Goal: Information Seeking & Learning: Learn about a topic

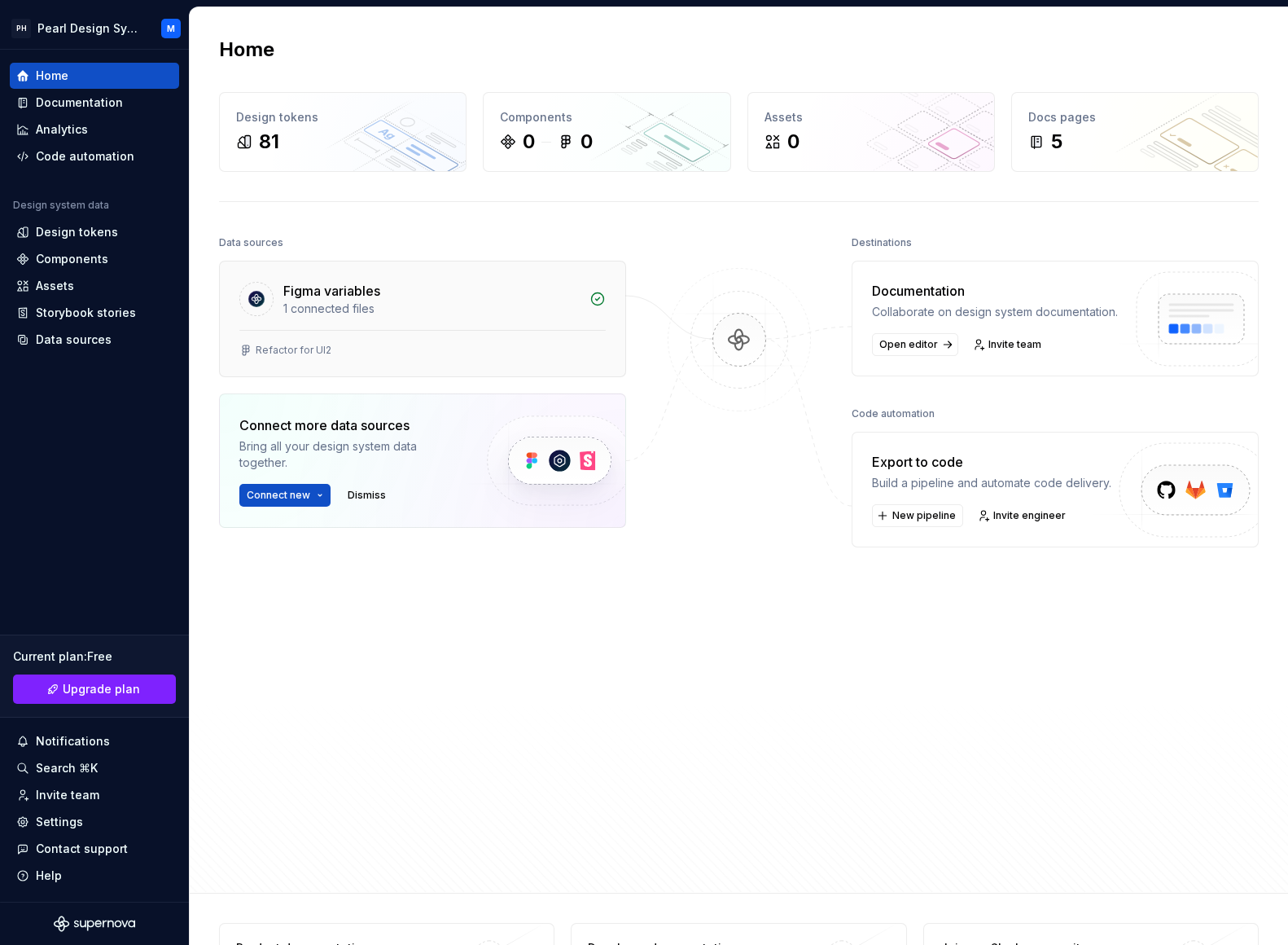
click at [467, 287] on div "Figma variables" at bounding box center [431, 290] width 297 height 20
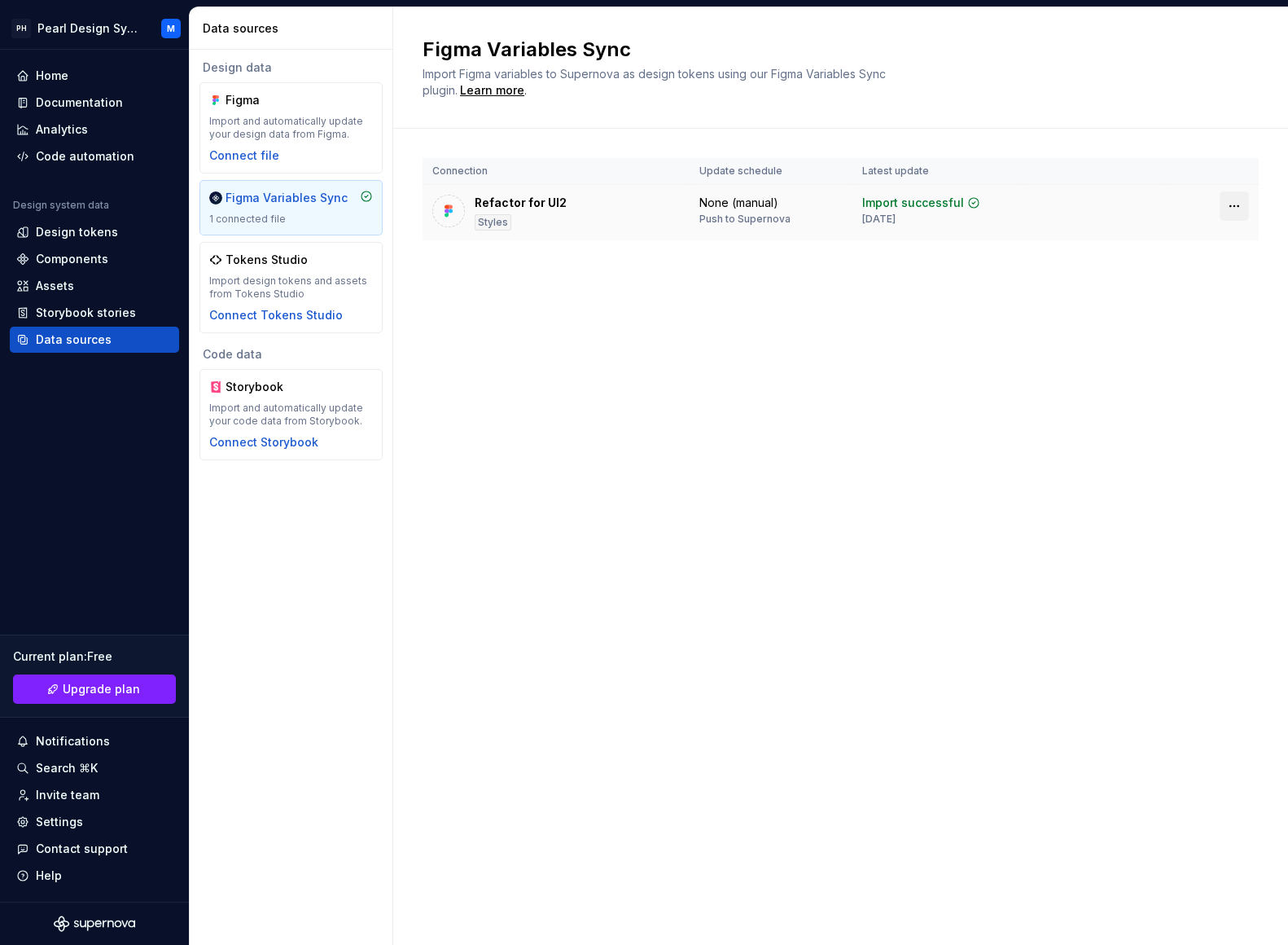
click at [1241, 203] on html "PH Pearl Design System M Home Documentation Analytics Code automation Design sy…" at bounding box center [644, 472] width 1288 height 945
click at [261, 316] on div "Connect Tokens Studio" at bounding box center [275, 315] width 133 height 16
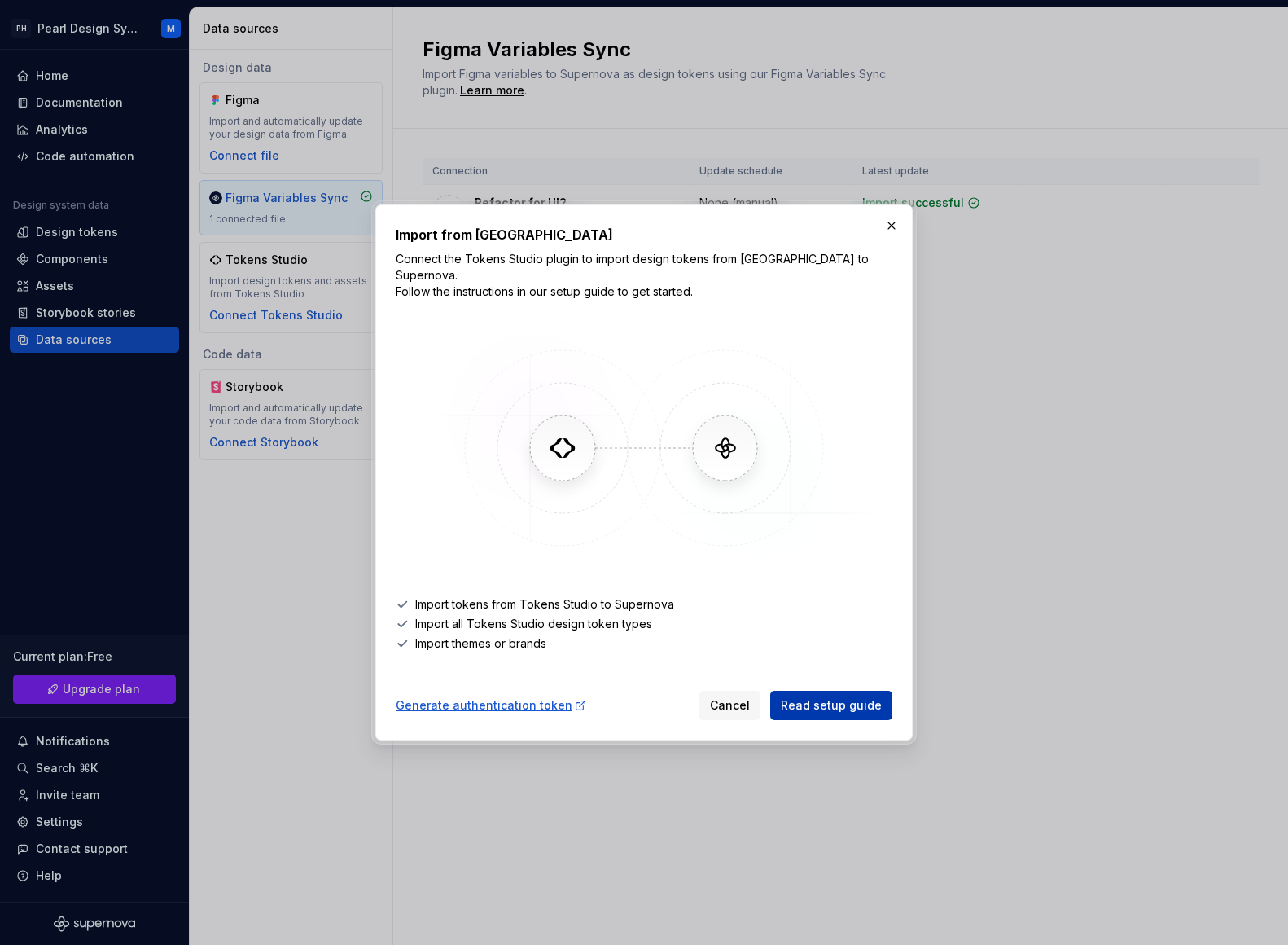
click at [808, 697] on span "Read setup guide" at bounding box center [831, 705] width 101 height 16
click at [891, 233] on button "button" at bounding box center [891, 225] width 23 height 23
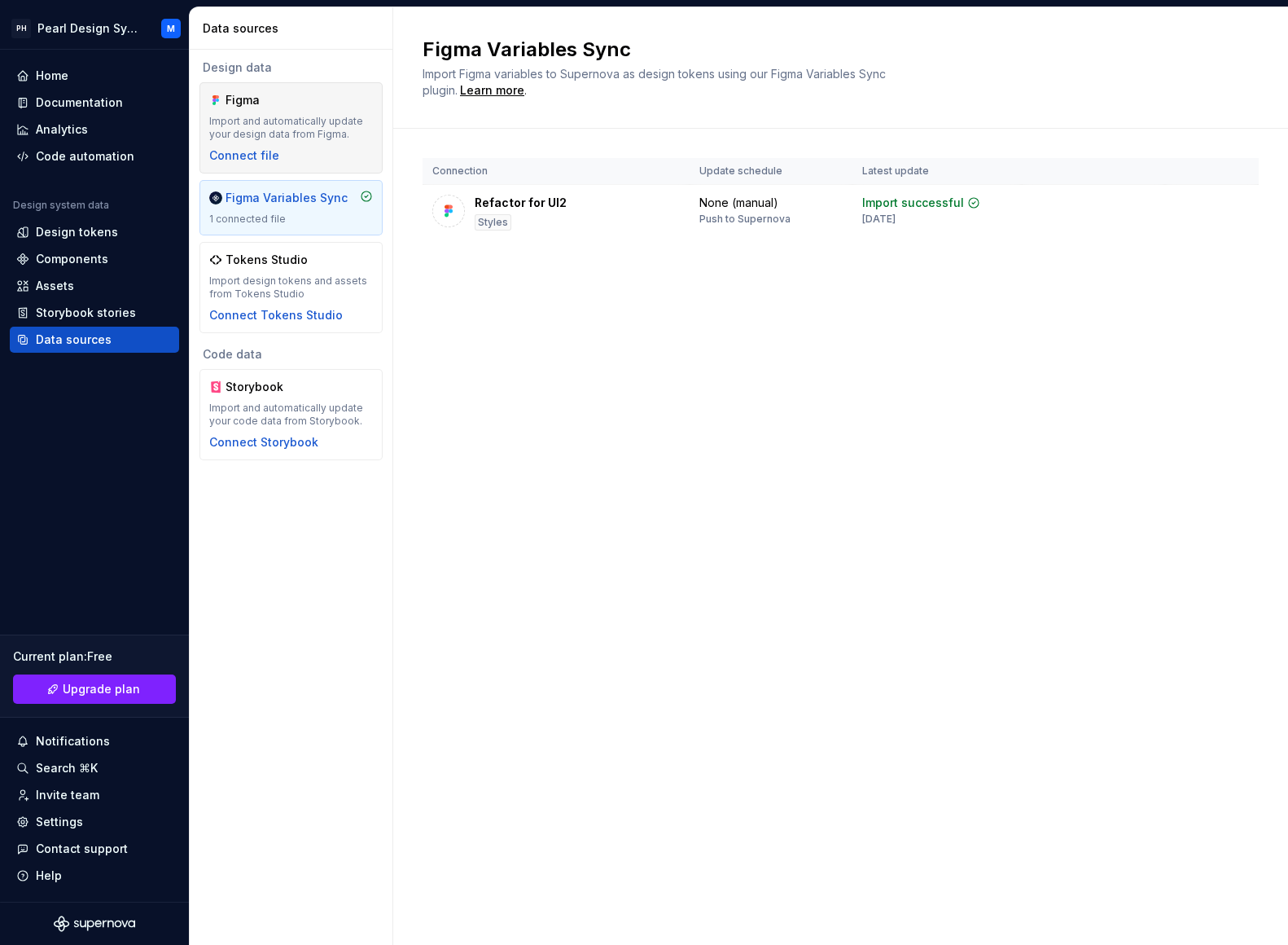
click at [349, 142] on div "Figma Import and automatically update your design data from Figma. Connect file" at bounding box center [291, 128] width 163 height 71
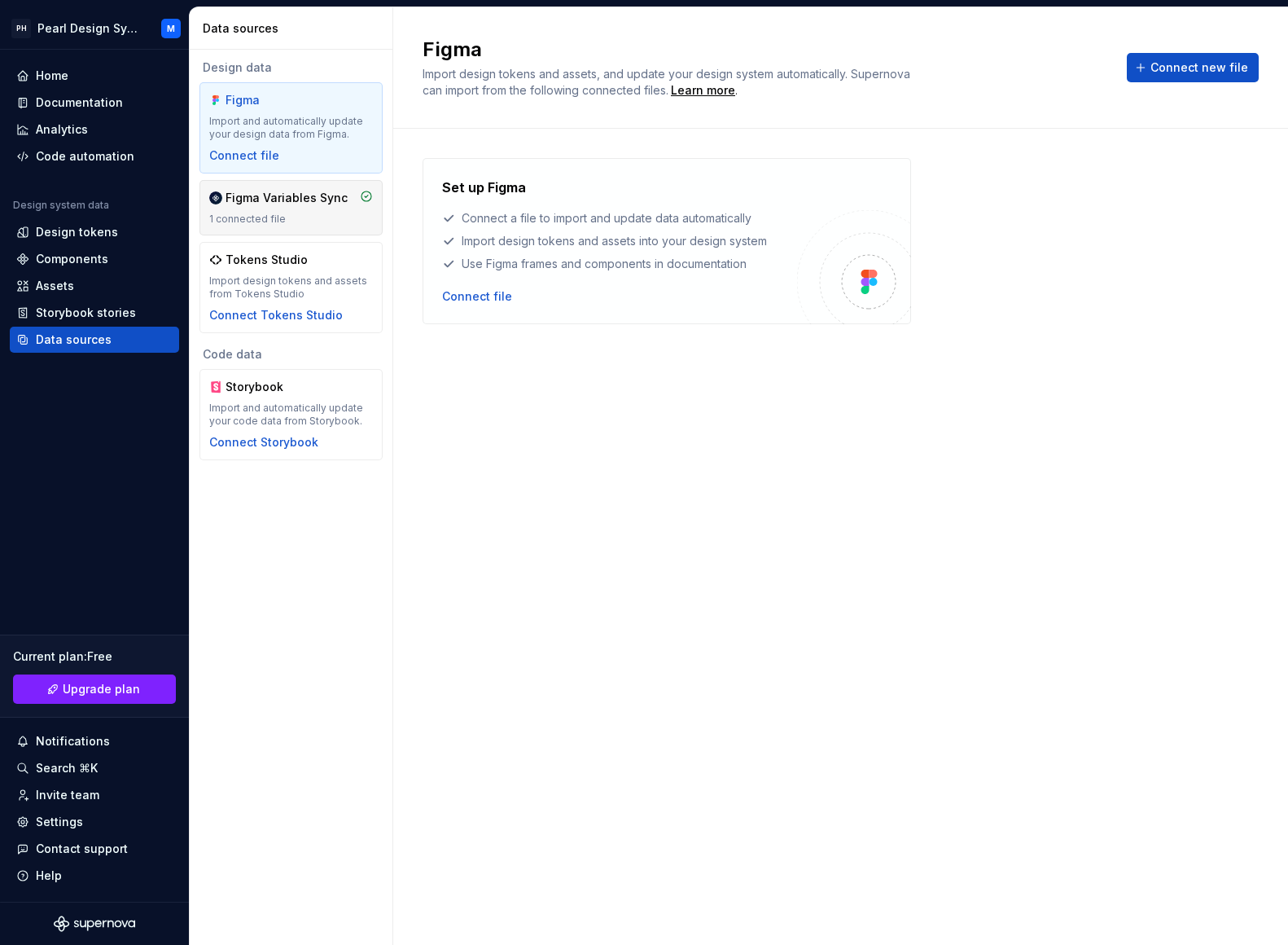
click at [327, 203] on div "Figma Variables Sync" at bounding box center [287, 197] width 122 height 16
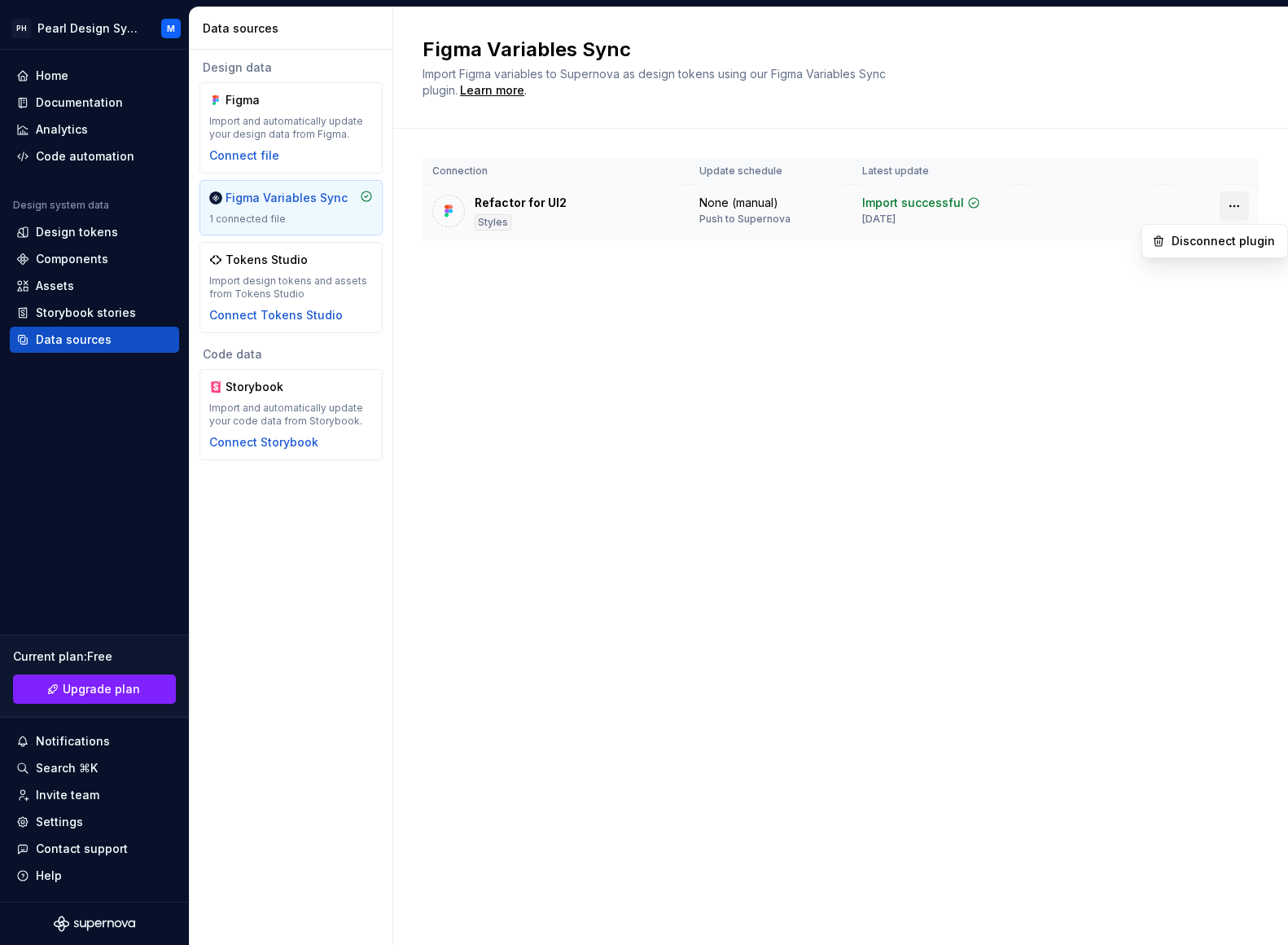
click at [1232, 208] on html "PH Pearl Design System M Home Documentation Analytics Code automation Design sy…" at bounding box center [644, 472] width 1288 height 945
click at [1175, 239] on div "Disconnect plugin" at bounding box center [1224, 241] width 105 height 16
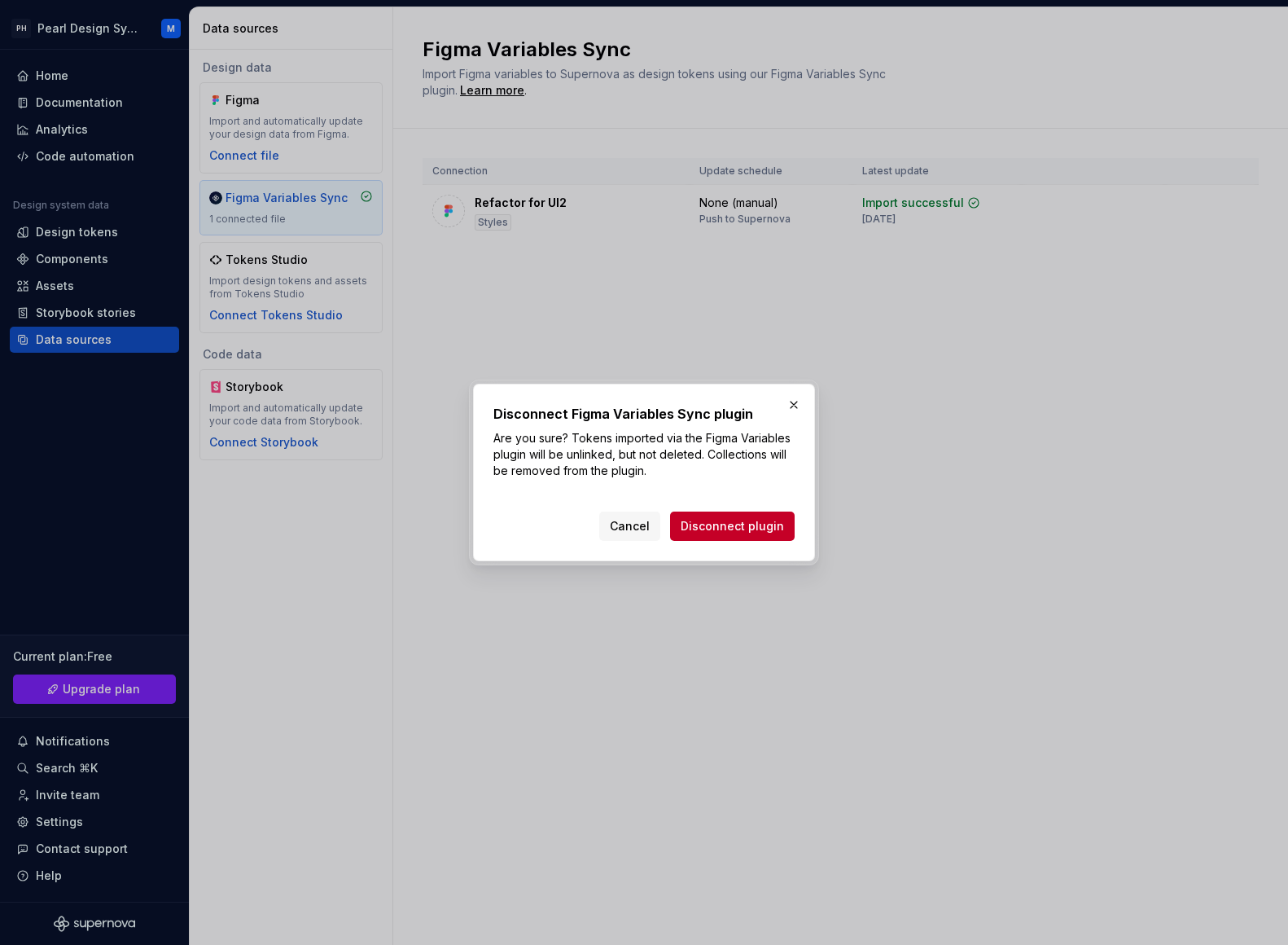
click at [719, 525] on span "Disconnect plugin" at bounding box center [733, 526] width 104 height 16
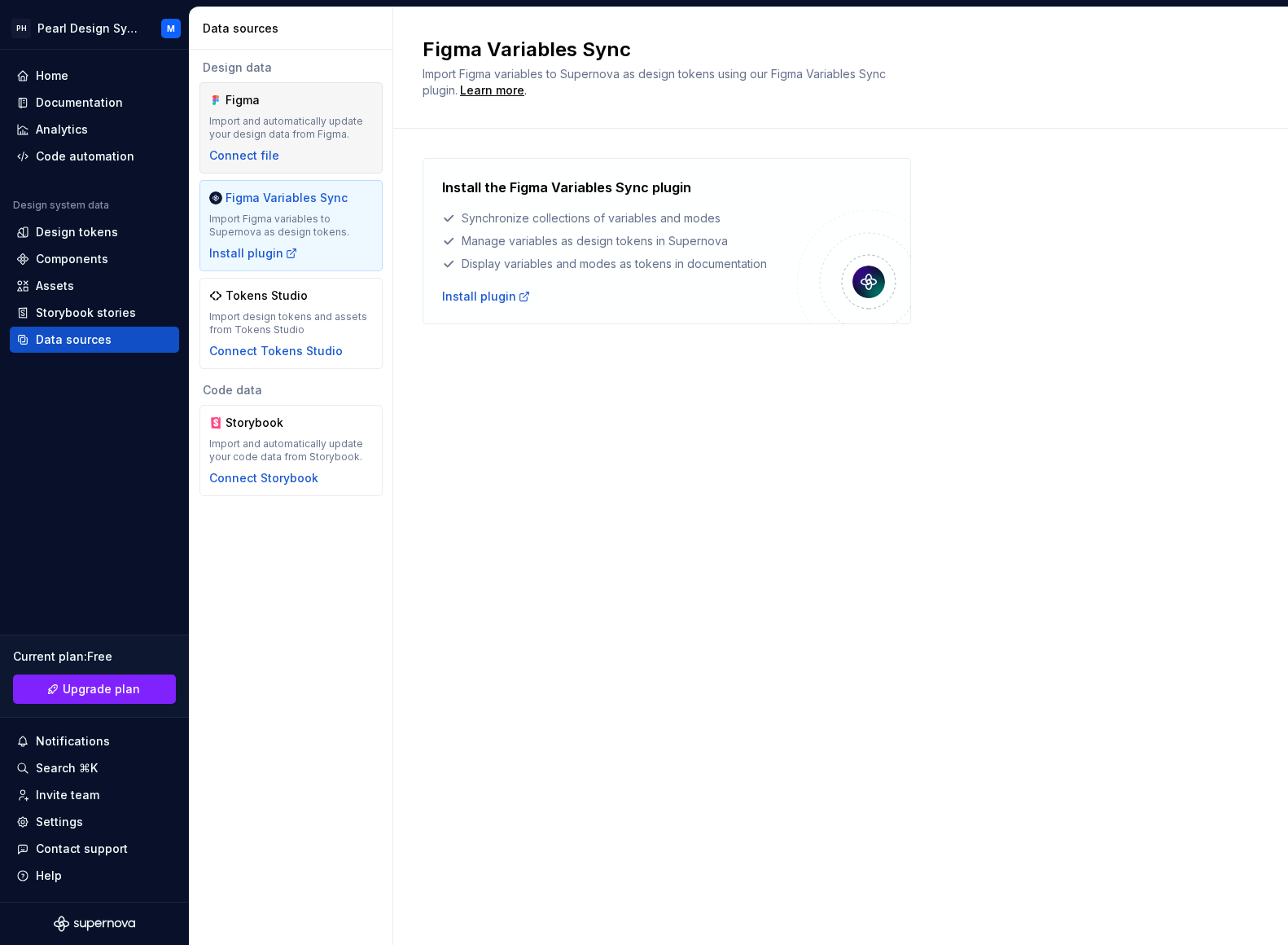
click at [275, 99] on div "Figma" at bounding box center [264, 100] width 78 height 16
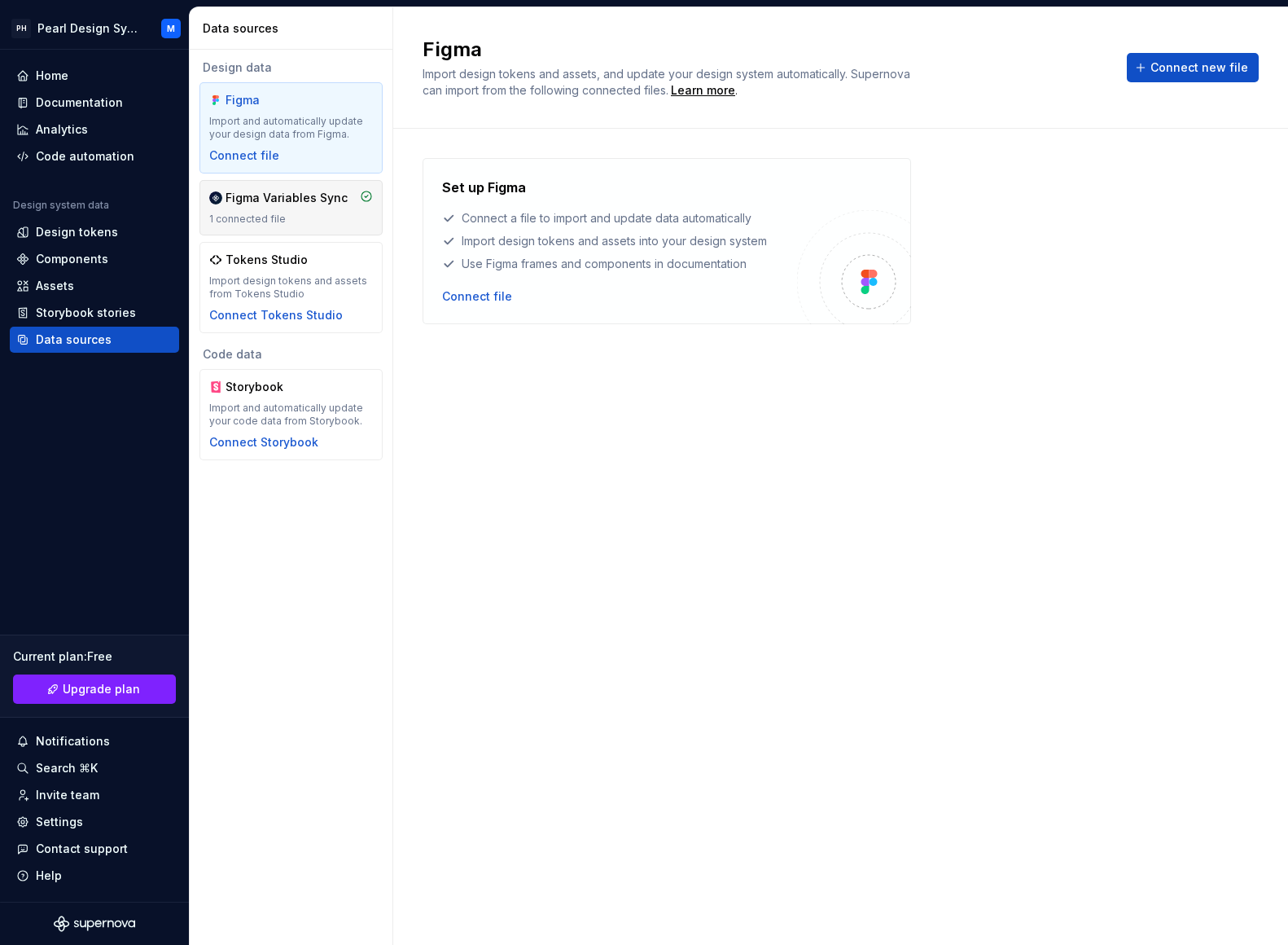
click at [276, 208] on div "Figma Variables Sync 1 connected file" at bounding box center [291, 208] width 163 height 36
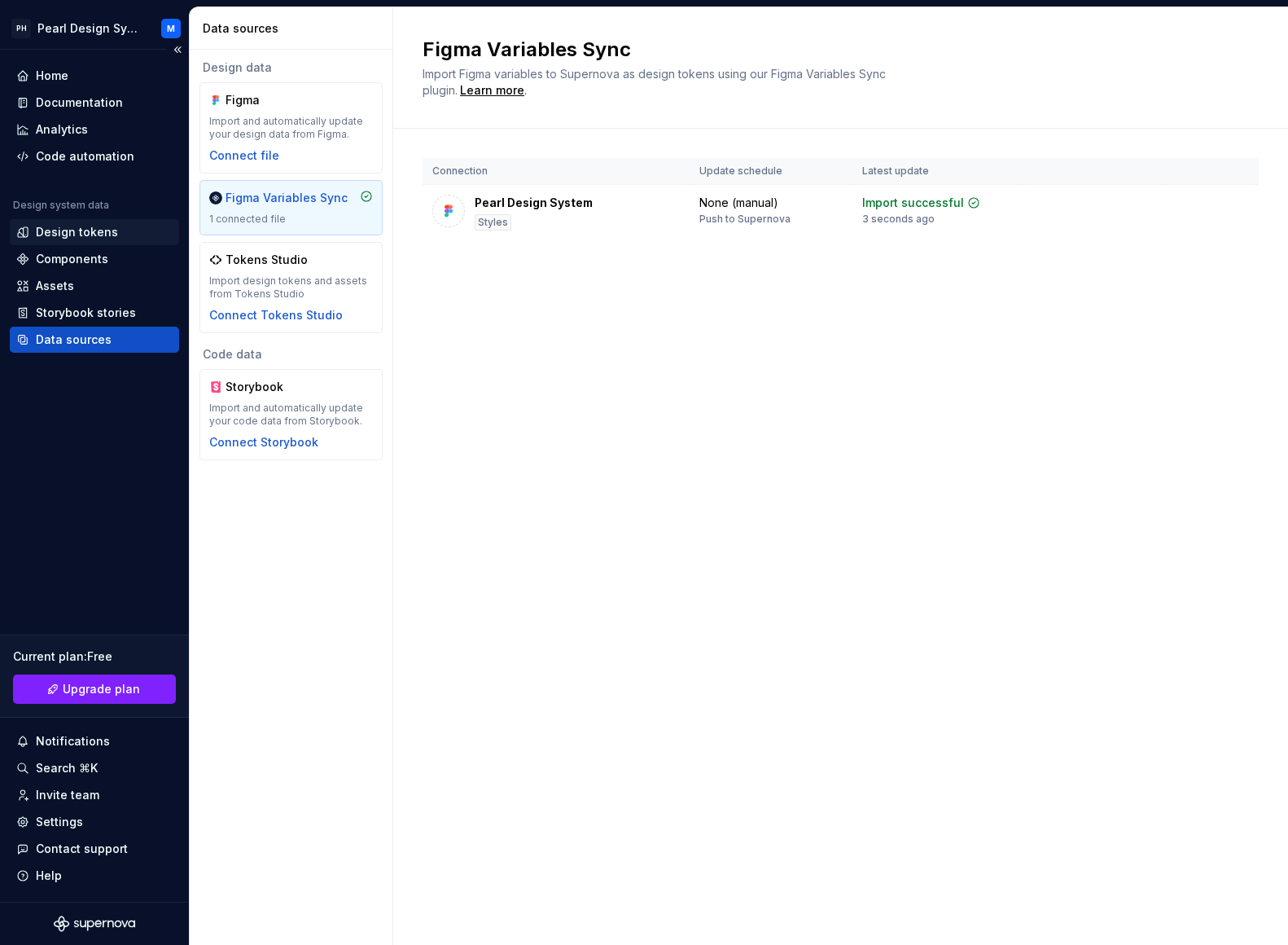
click at [65, 236] on div "Design tokens" at bounding box center [77, 231] width 82 height 16
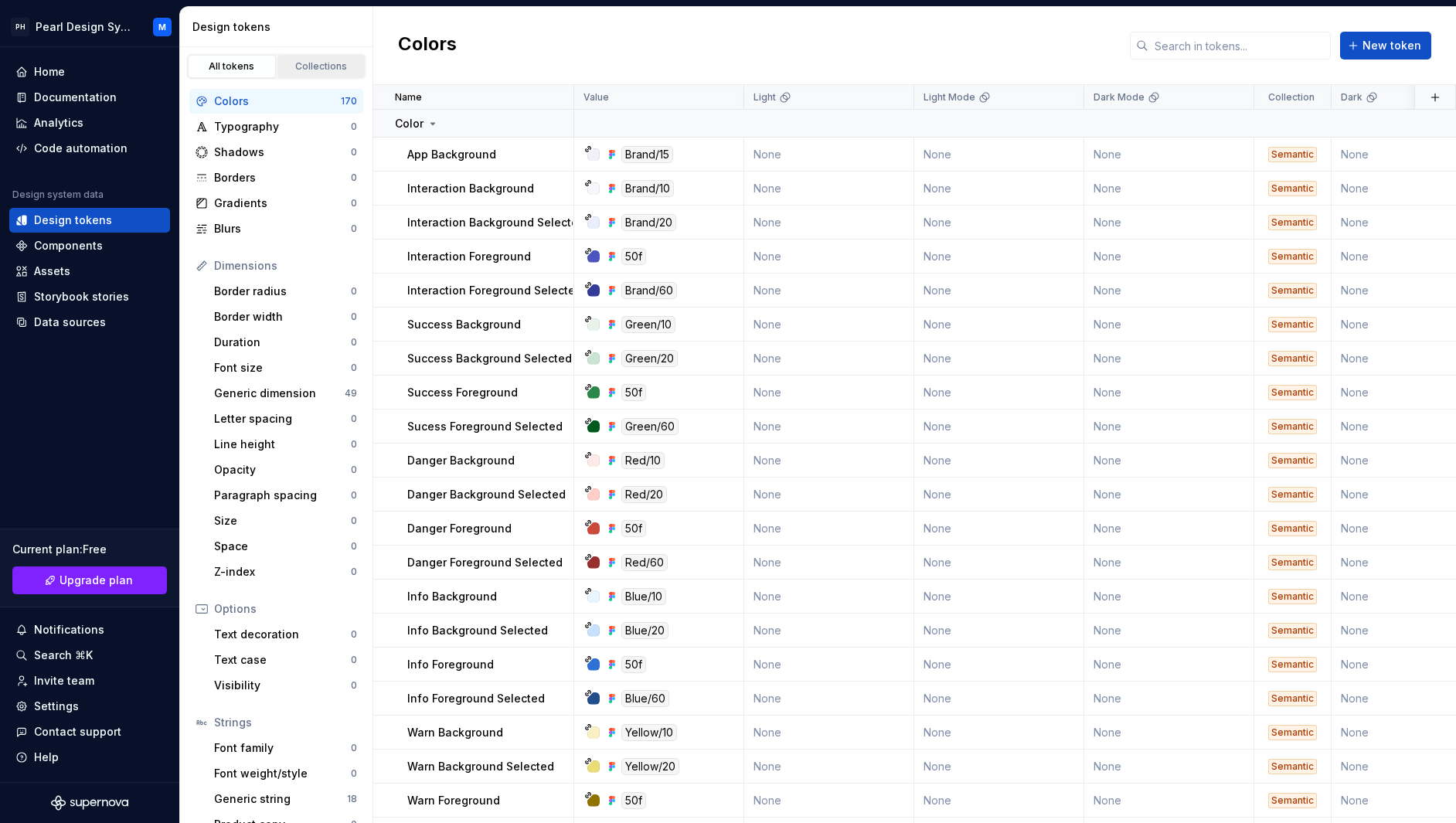
click at [324, 67] on div "Collections" at bounding box center [321, 66] width 77 height 12
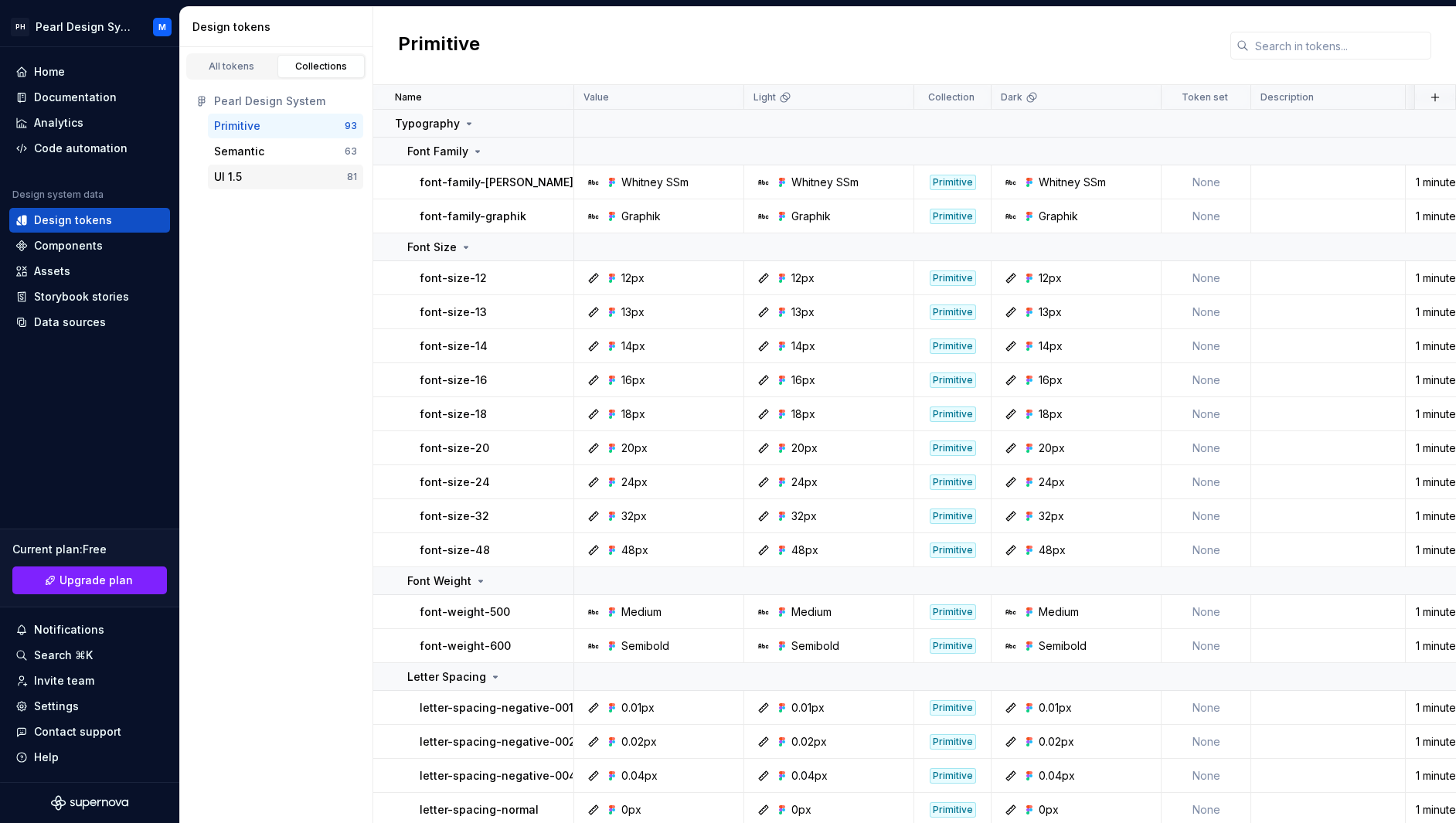
click at [274, 178] on div "UI 1.5" at bounding box center [280, 177] width 133 height 15
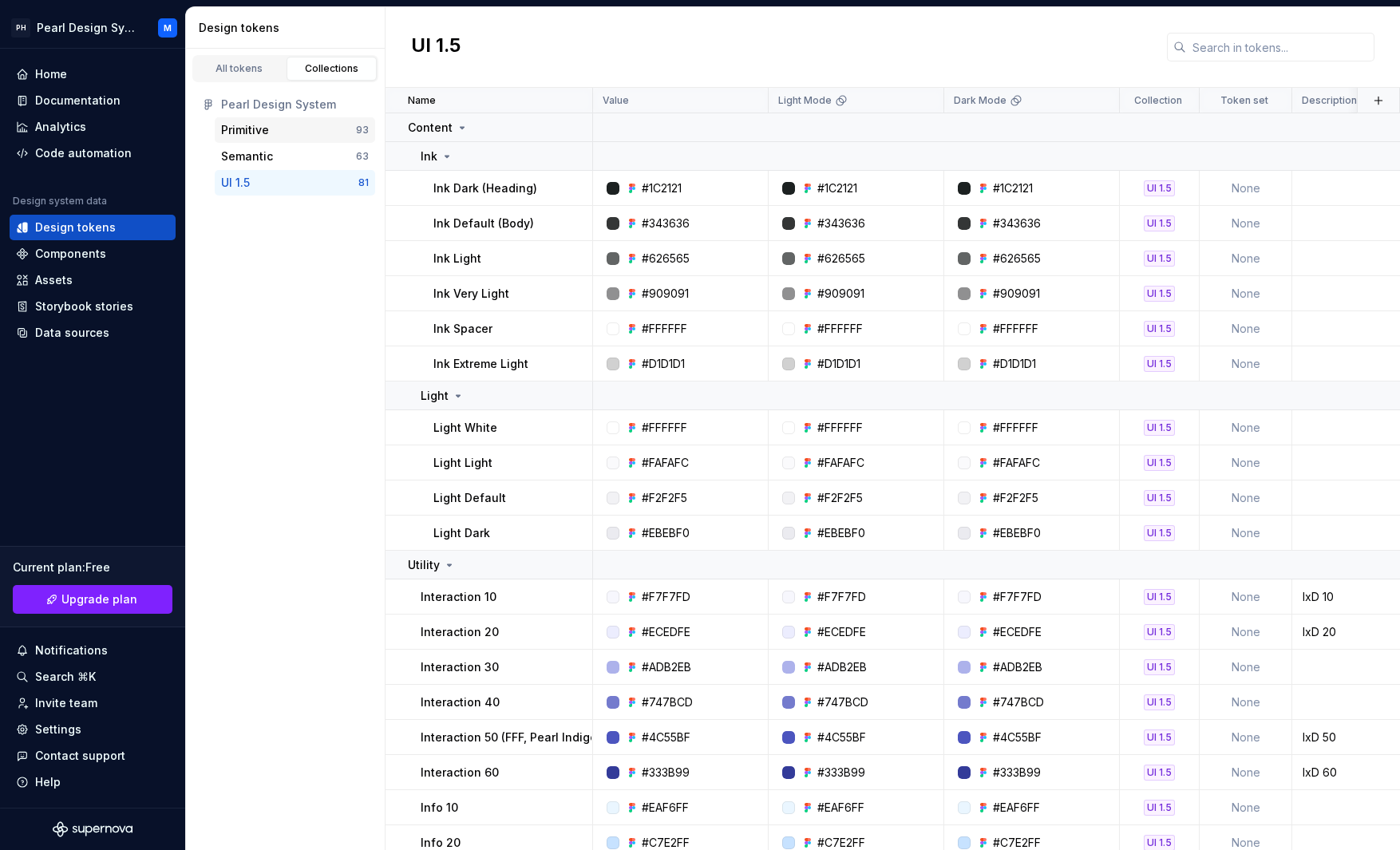
click at [252, 136] on div "Primitive" at bounding box center [244, 130] width 48 height 16
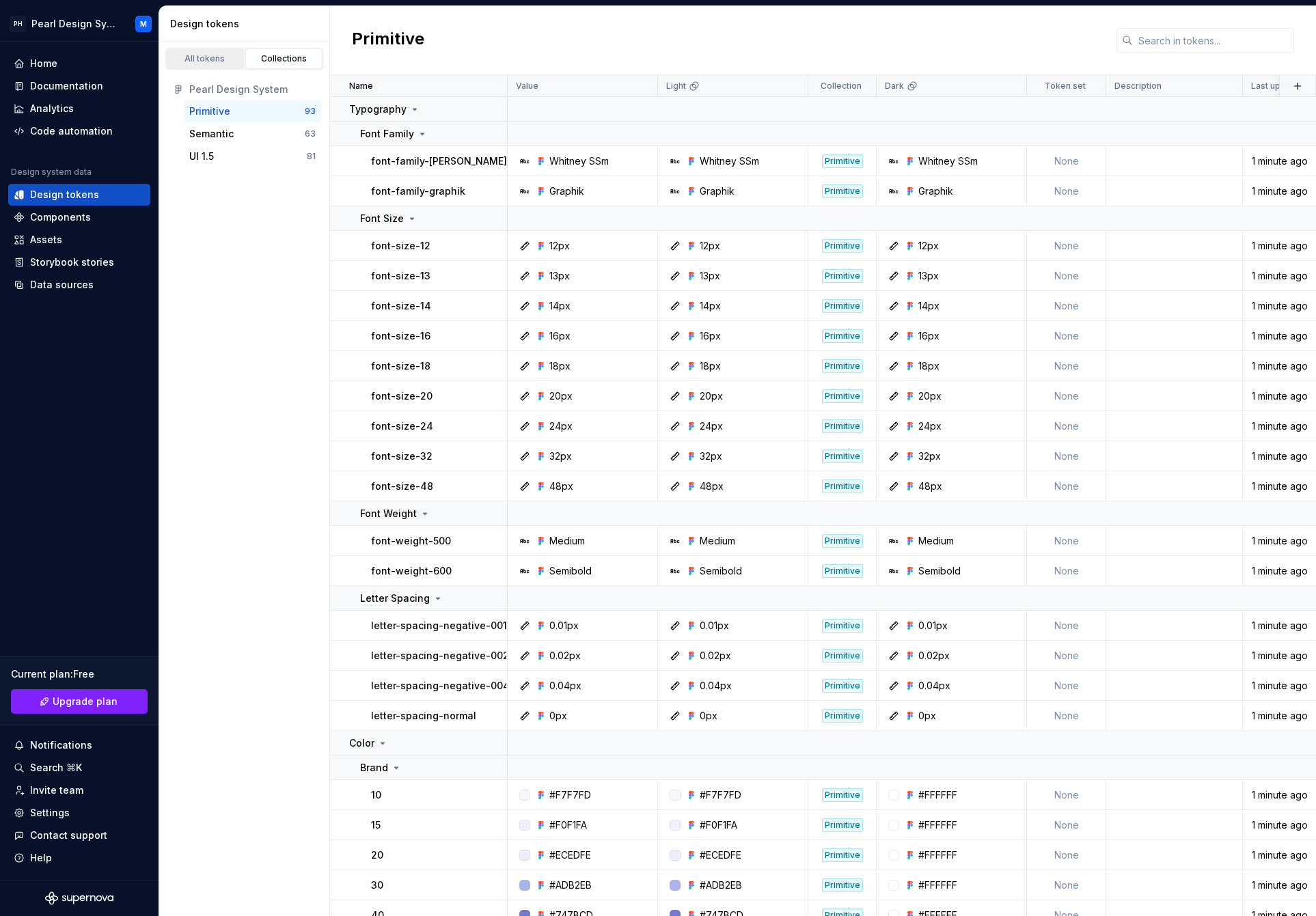
click at [200, 60] on div "All tokens" at bounding box center [205, 58] width 69 height 11
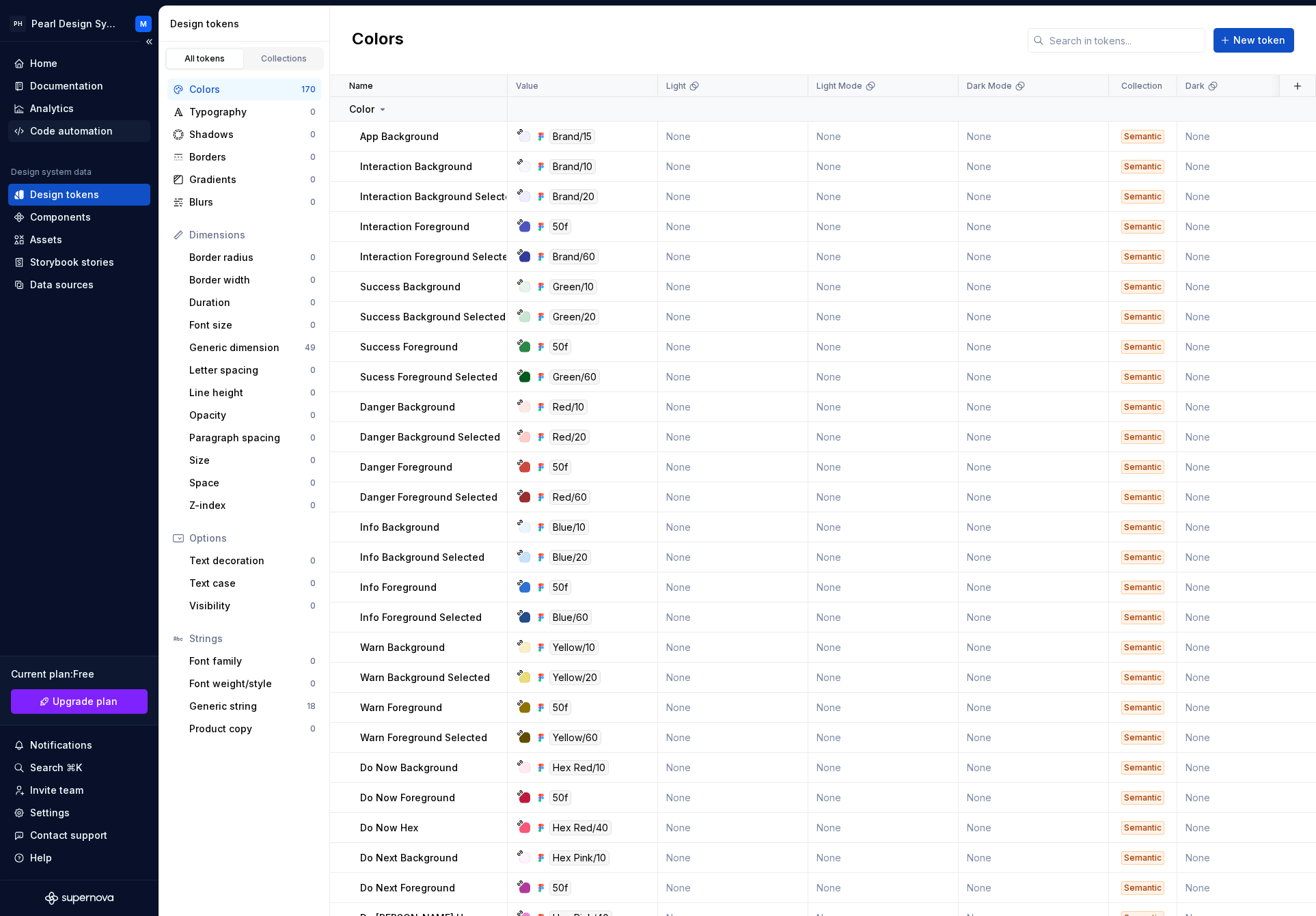
click at [107, 135] on div "Code automation" at bounding box center [71, 131] width 83 height 14
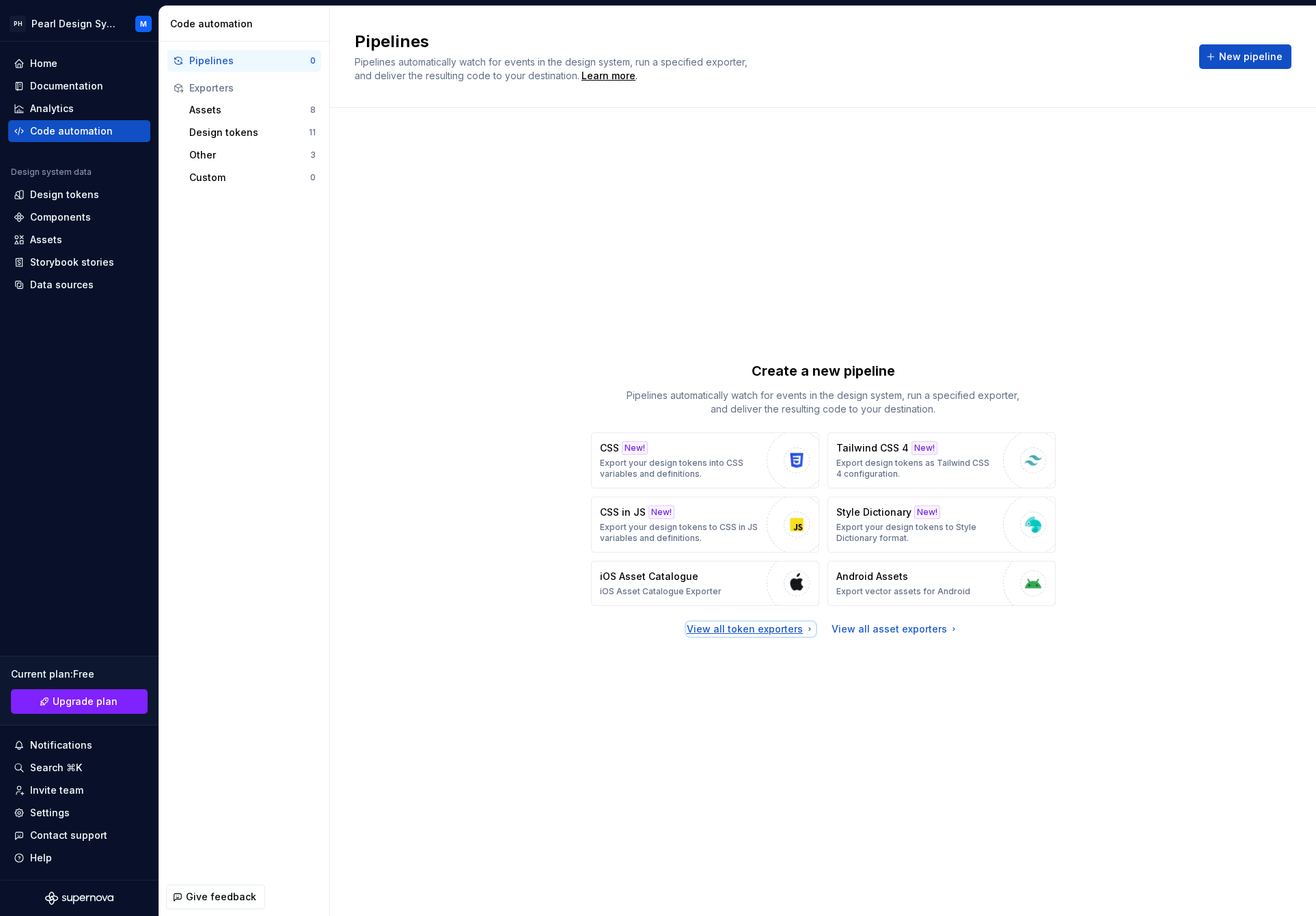
click at [734, 629] on div "View all token exporters" at bounding box center [751, 629] width 128 height 14
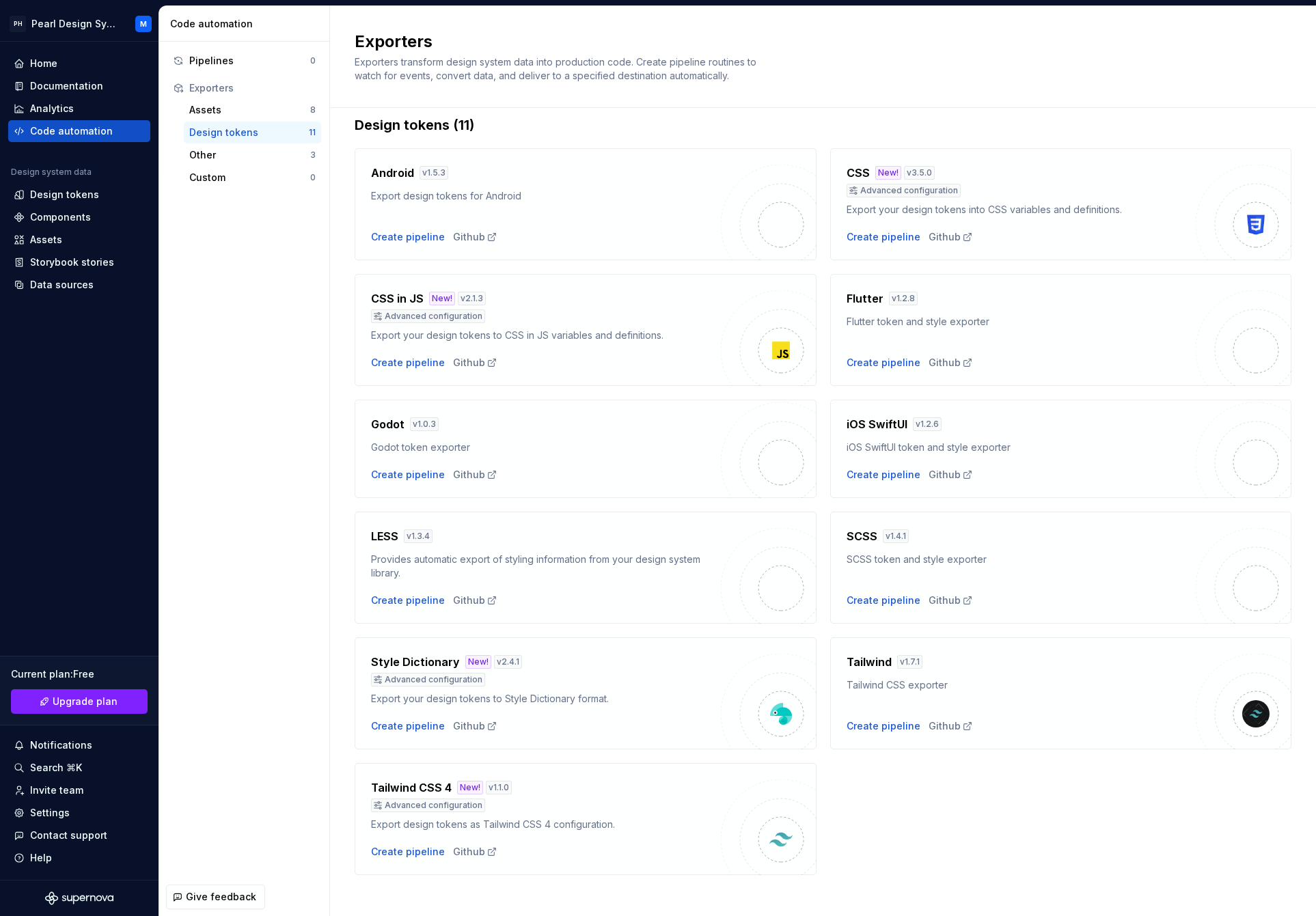
scroll to position [19, 0]
click at [243, 153] on div "Other" at bounding box center [249, 155] width 121 height 14
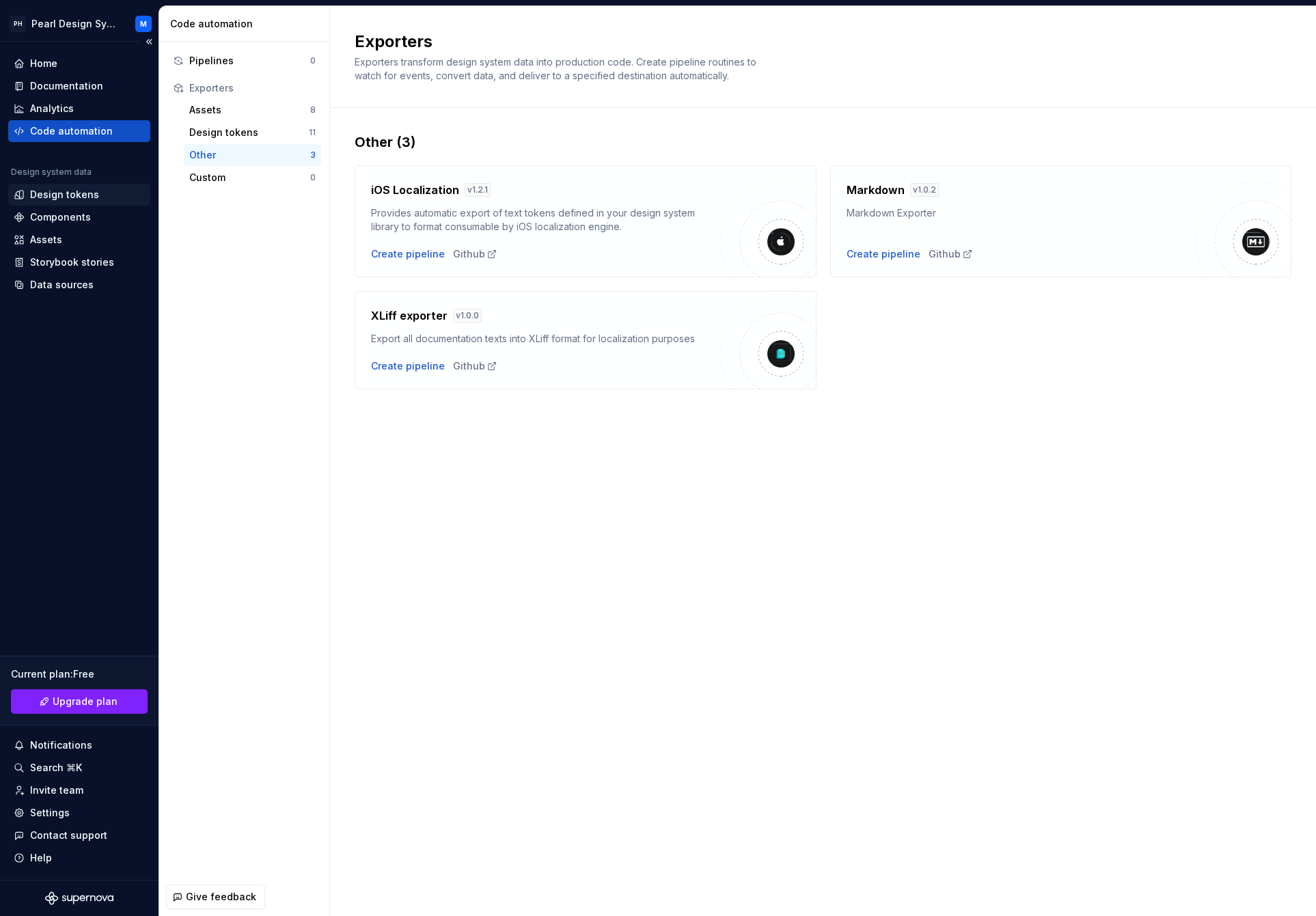
click at [54, 195] on div "Design tokens" at bounding box center [64, 194] width 69 height 14
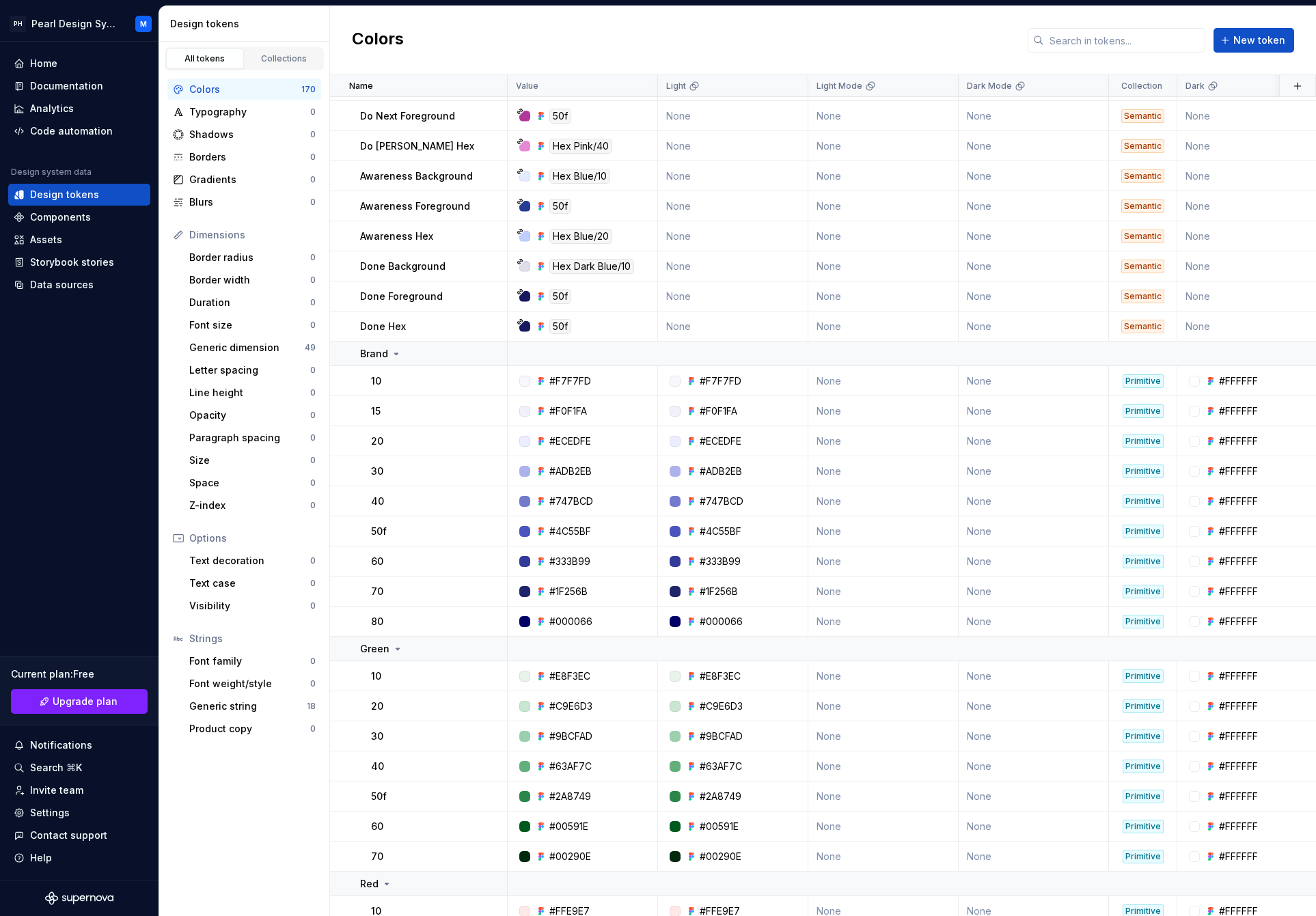
scroll to position [869, 0]
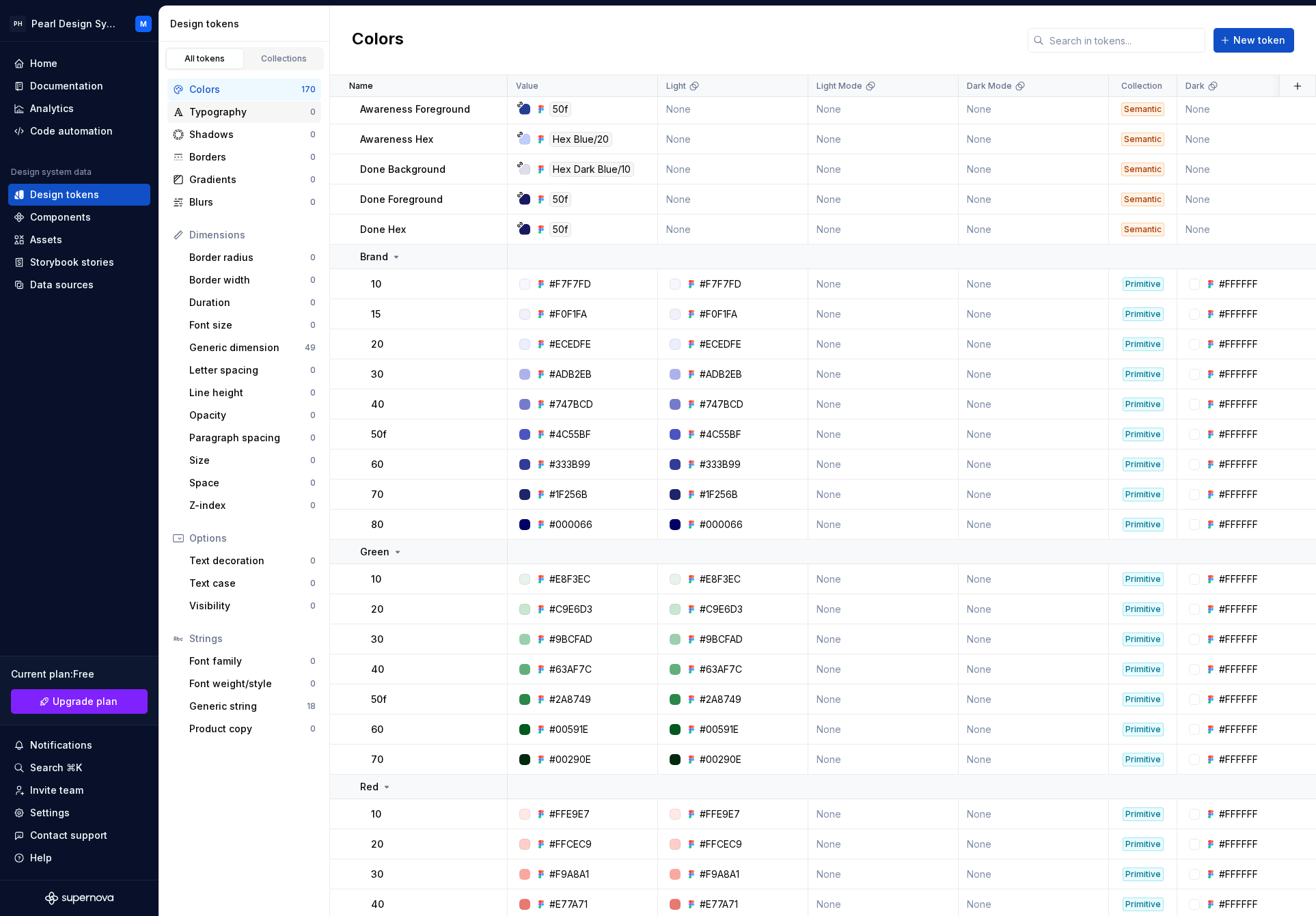
click at [208, 119] on div "Typography 0" at bounding box center [244, 112] width 153 height 22
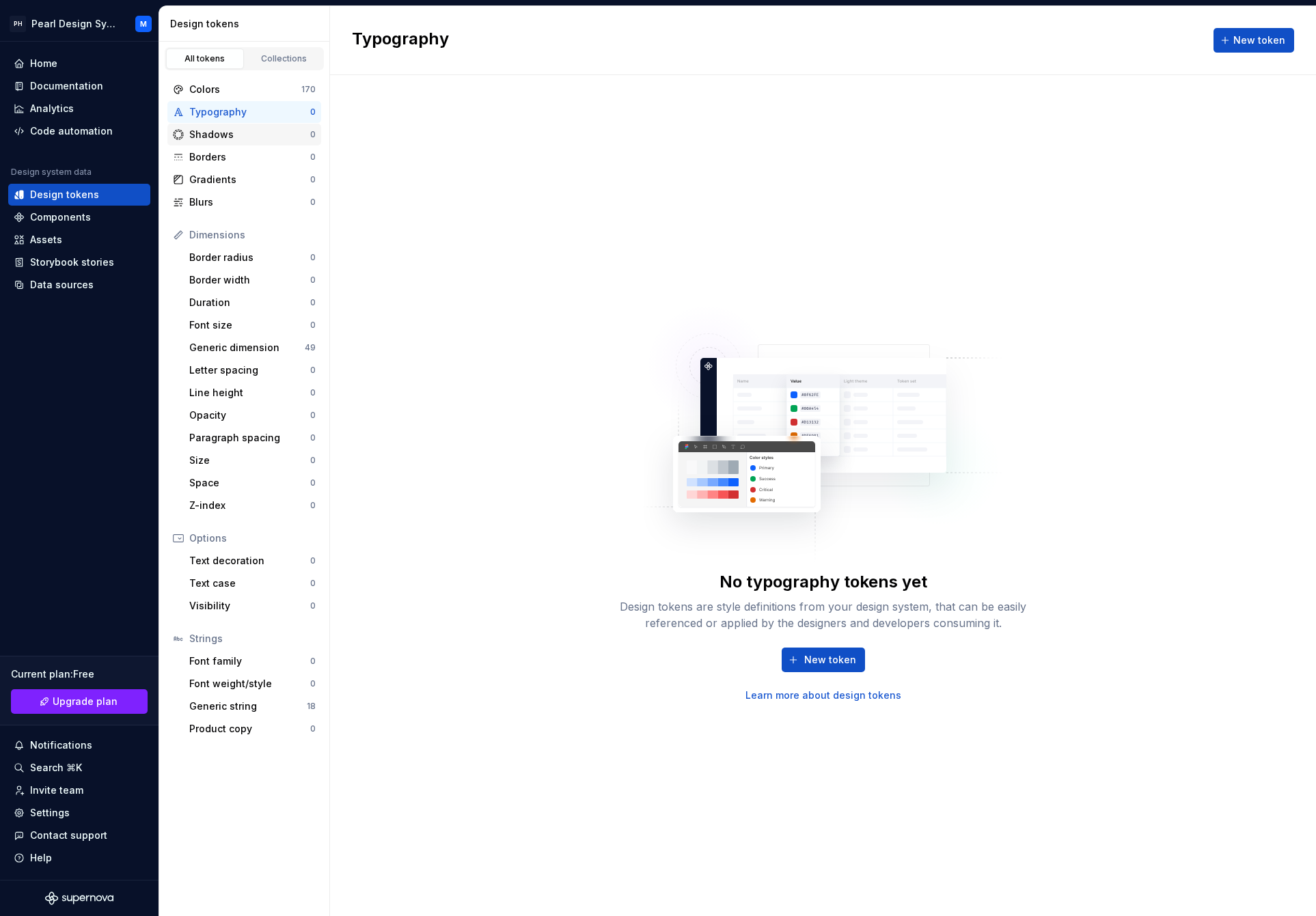
click at [201, 136] on div "Shadows" at bounding box center [249, 134] width 121 height 14
click at [201, 119] on div "Typography 0" at bounding box center [244, 112] width 153 height 22
click at [74, 218] on div "Components" at bounding box center [60, 217] width 61 height 14
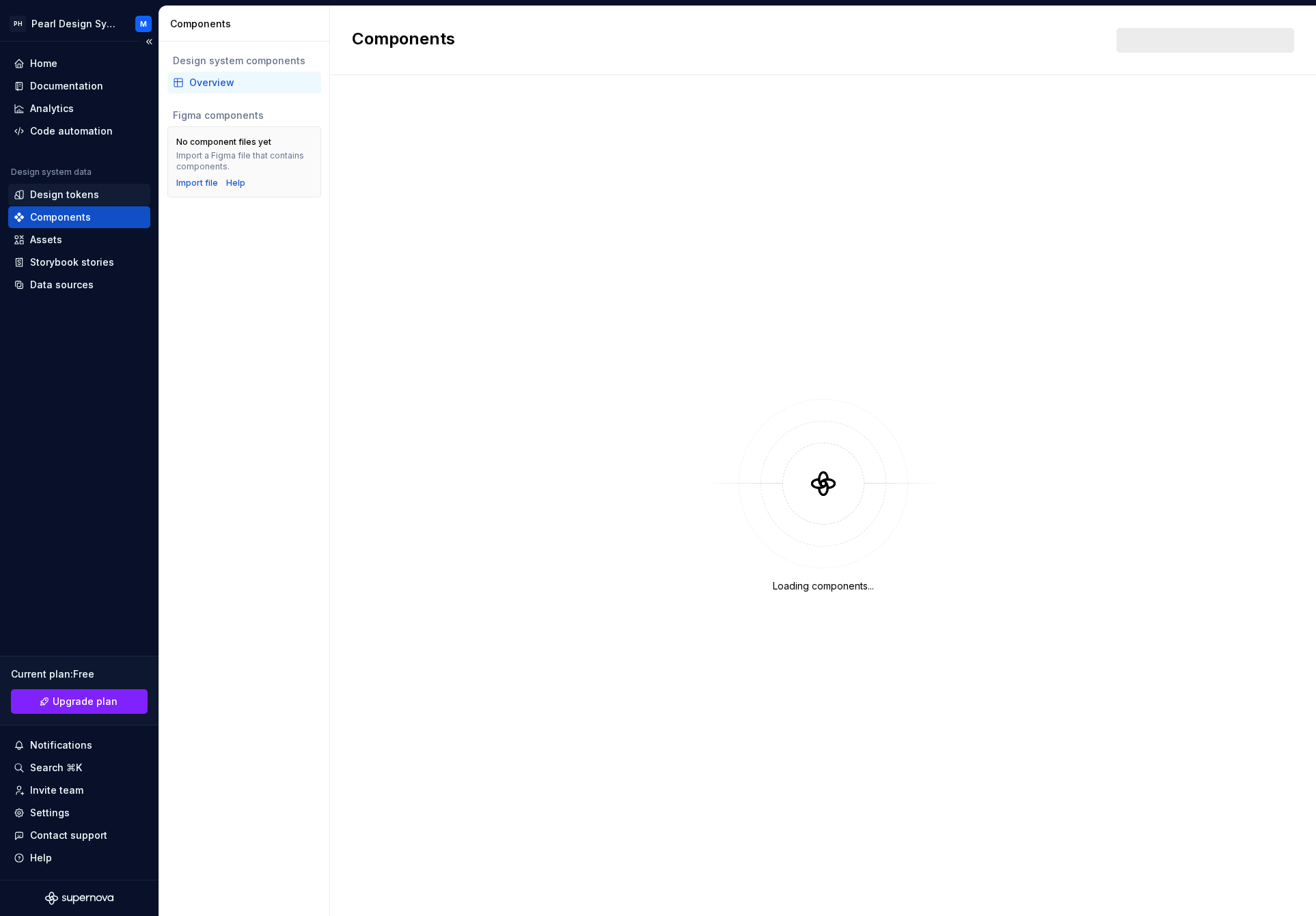
click at [66, 188] on div "Design tokens" at bounding box center [64, 194] width 69 height 14
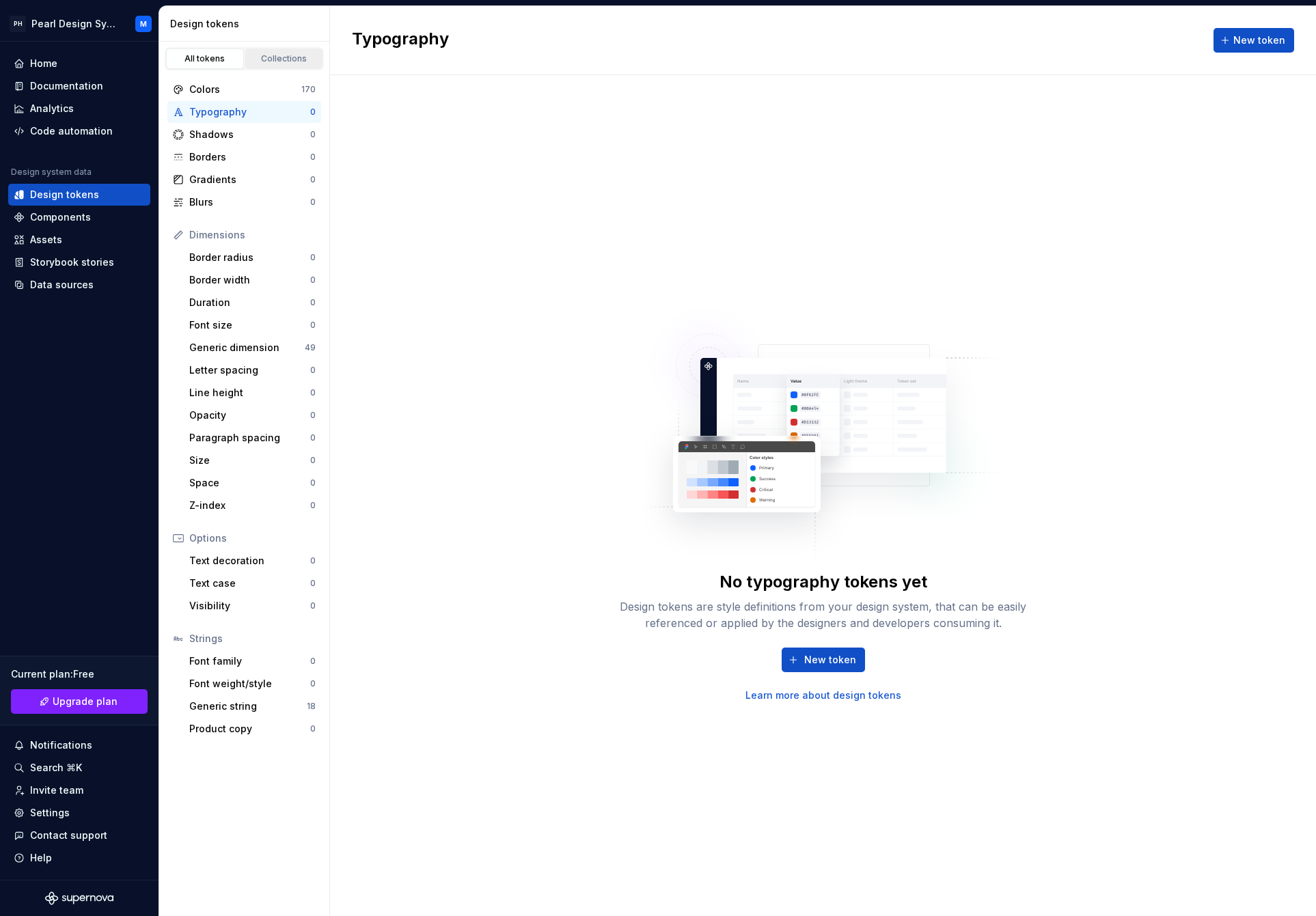
click at [293, 57] on div "Collections" at bounding box center [284, 58] width 69 height 11
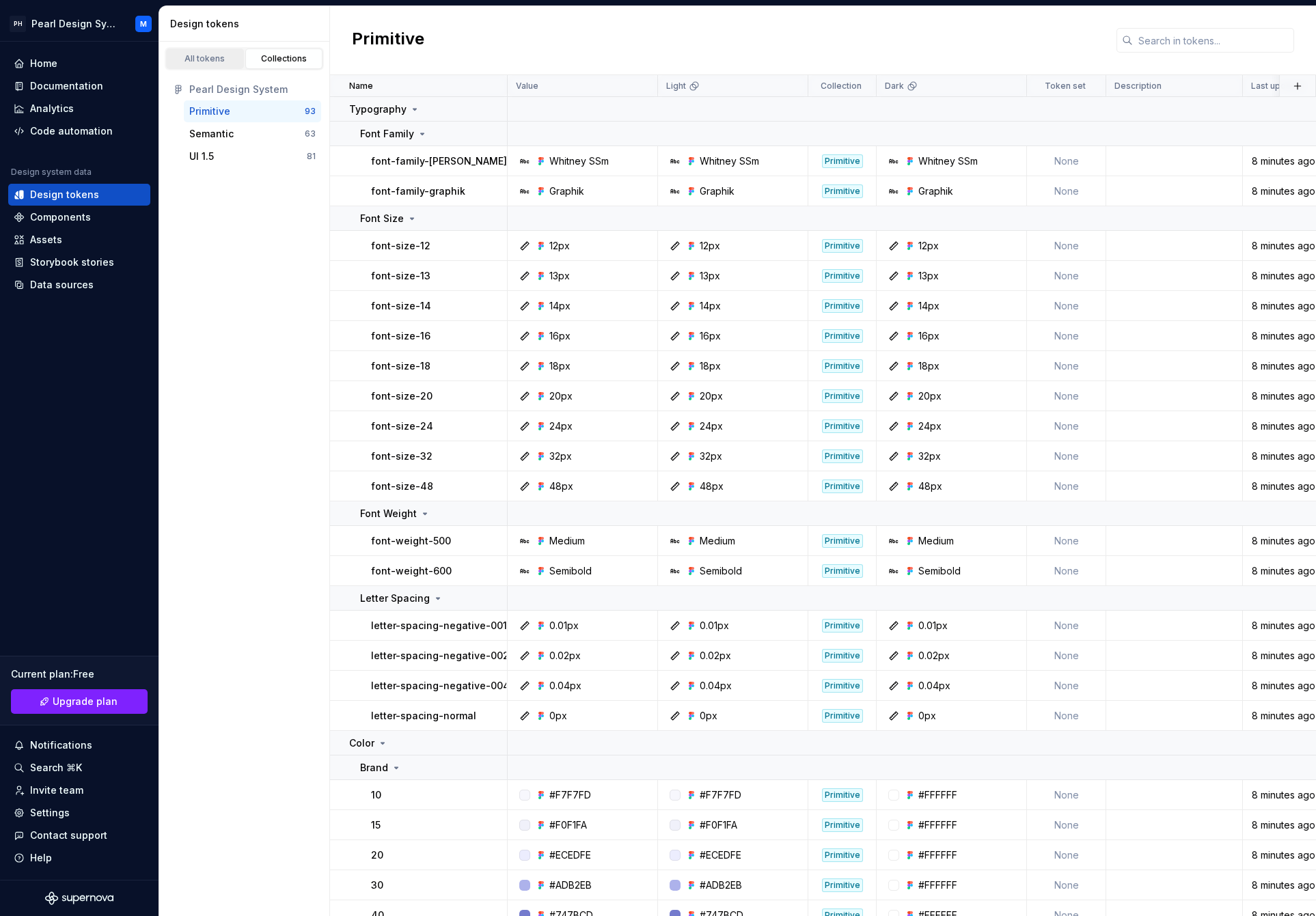
click at [204, 60] on div "All tokens" at bounding box center [205, 58] width 69 height 11
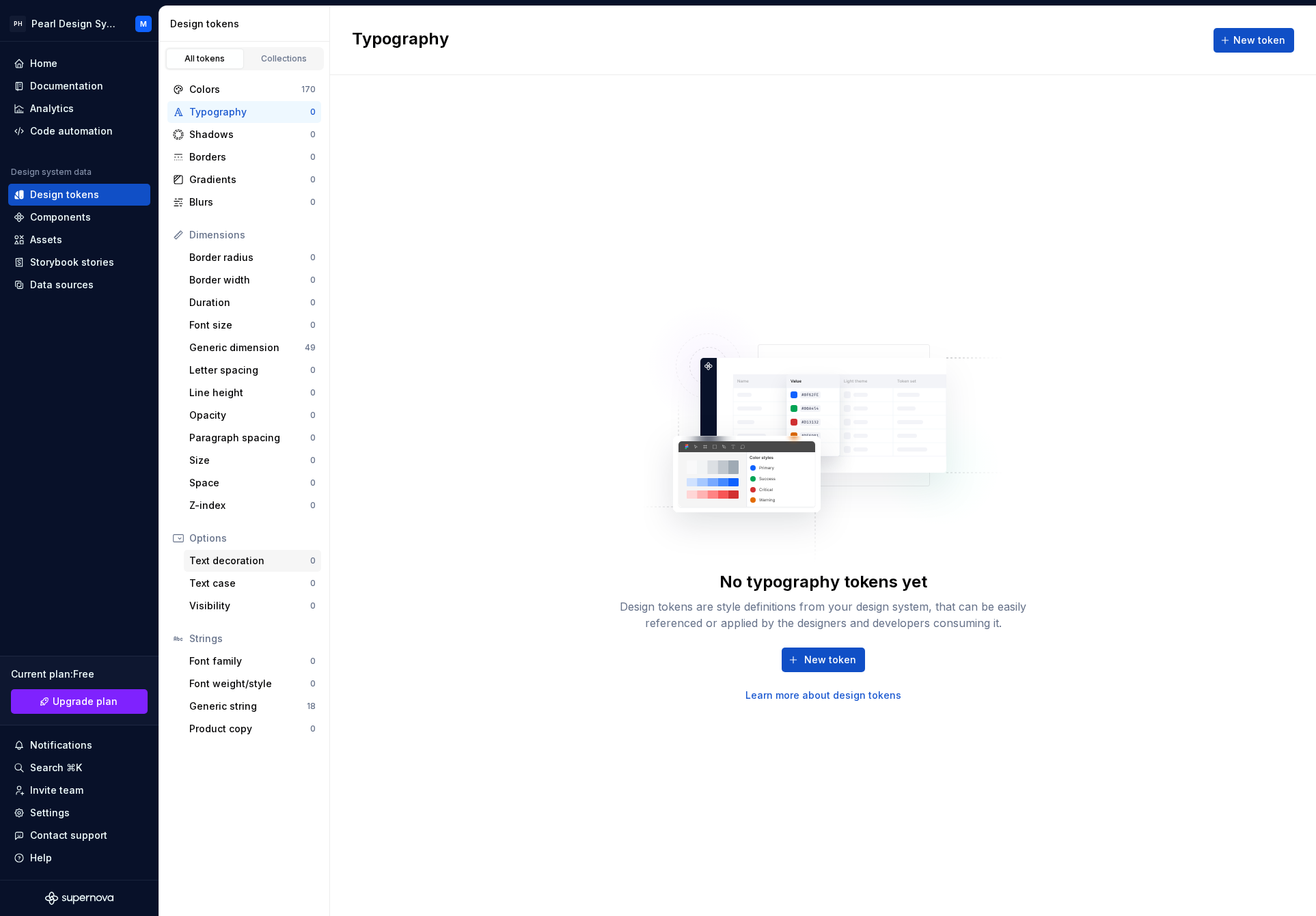
click at [234, 561] on div "Text decoration" at bounding box center [249, 561] width 121 height 14
click at [232, 581] on div "Text case" at bounding box center [249, 583] width 121 height 14
click at [220, 132] on div "Shadows" at bounding box center [249, 134] width 121 height 14
click at [272, 355] on div "Generic dimension 49" at bounding box center [253, 347] width 137 height 22
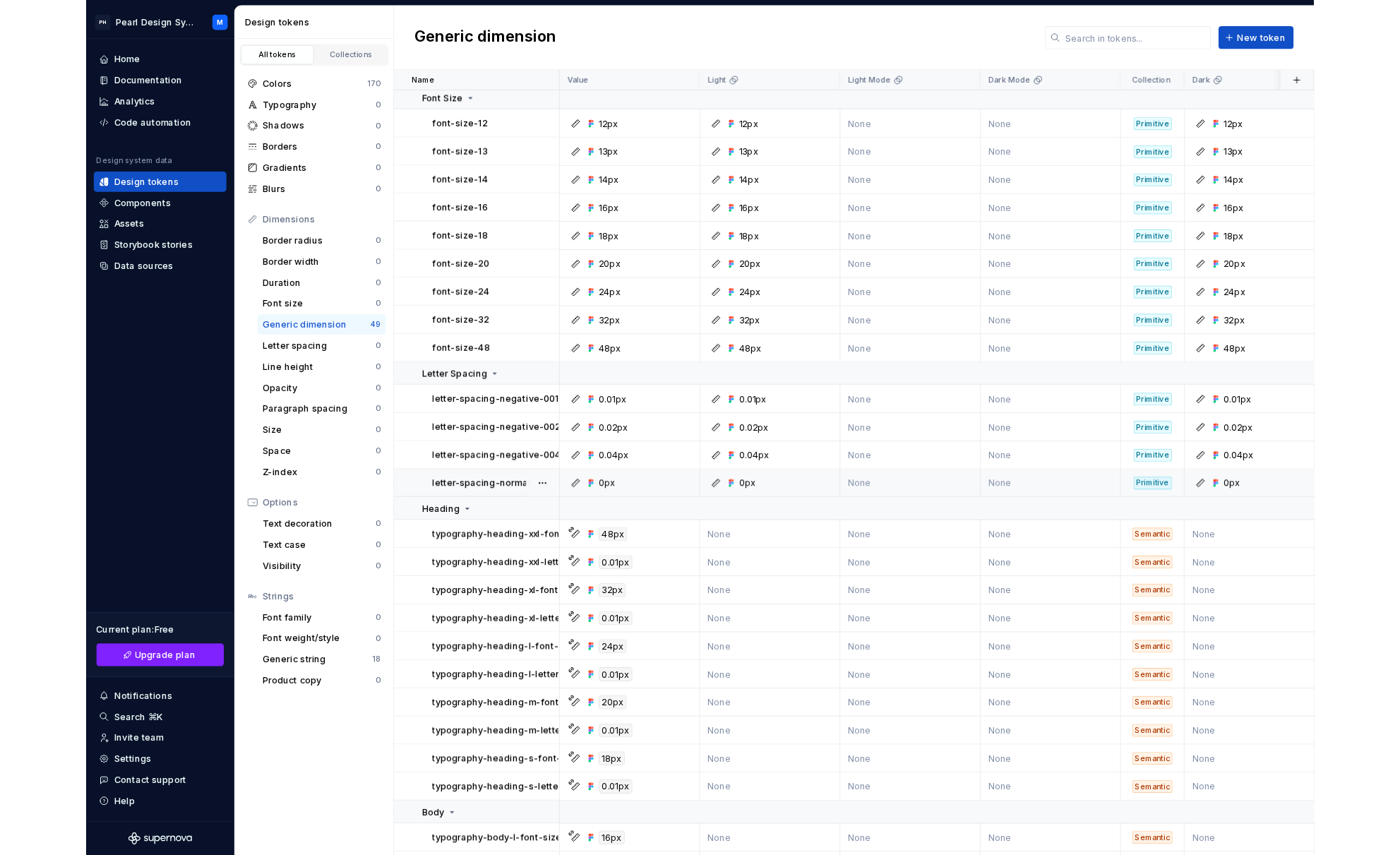
scroll to position [31, 0]
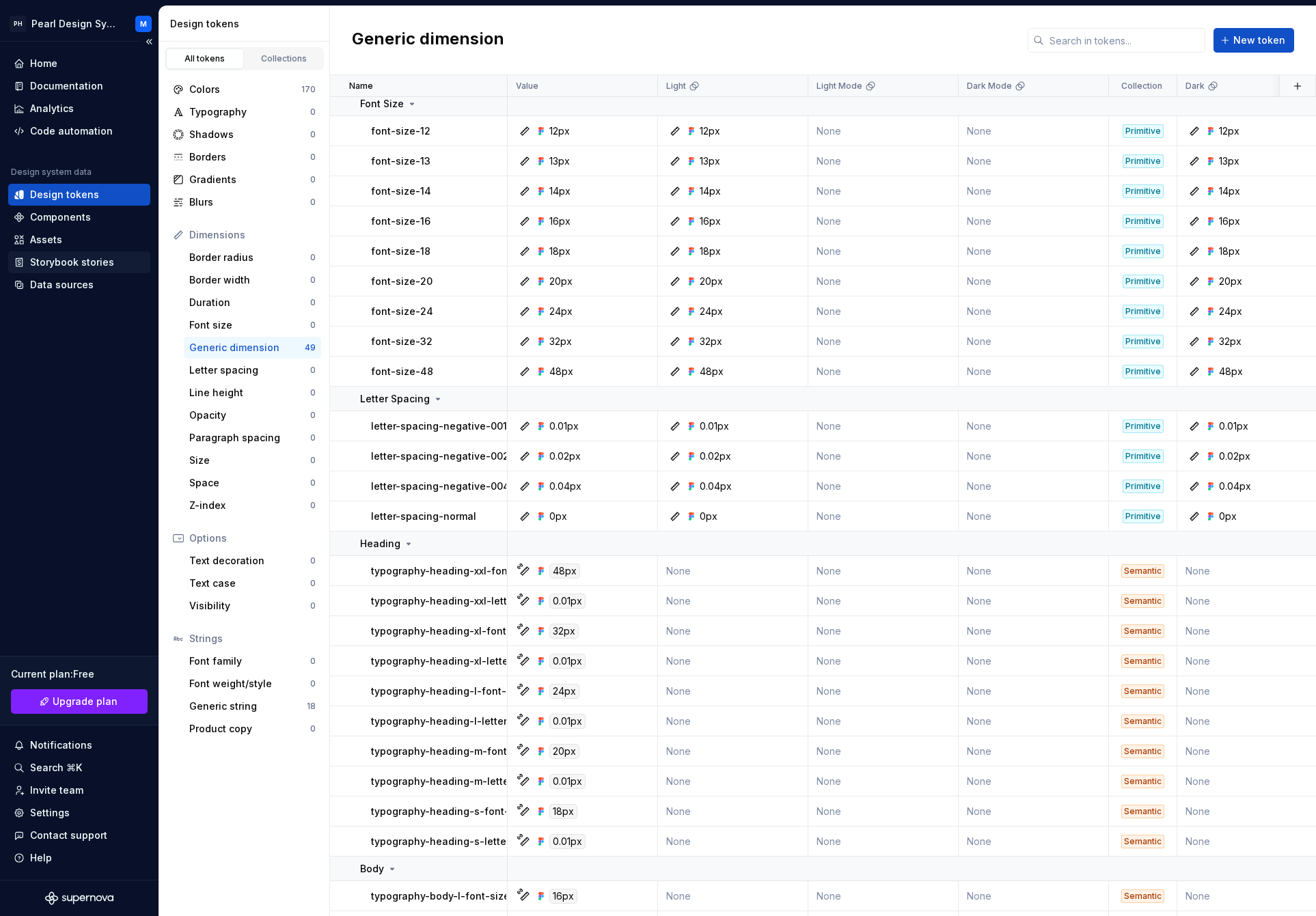
click at [80, 263] on div "Storybook stories" at bounding box center [72, 262] width 84 height 14
